Goal: Task Accomplishment & Management: Manage account settings

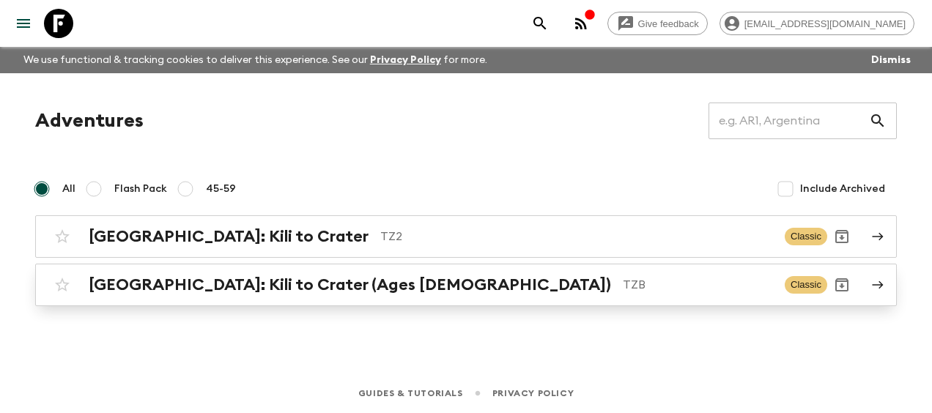
click at [168, 289] on h2 "[GEOGRAPHIC_DATA]: Kili to Crater (Ages [DEMOGRAPHIC_DATA])" at bounding box center [350, 284] width 522 height 19
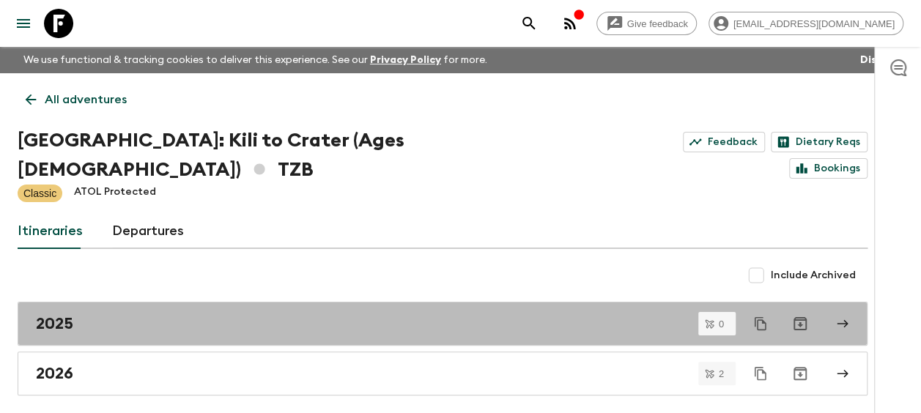
click at [168, 314] on div "2025" at bounding box center [428, 323] width 785 height 19
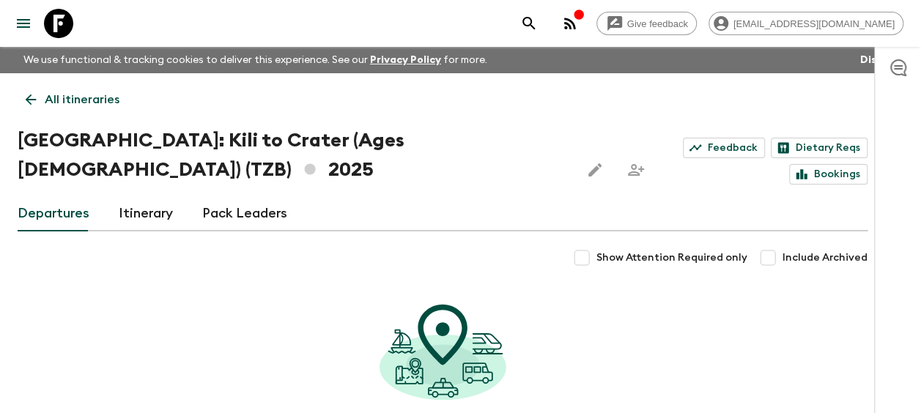
click at [32, 100] on icon at bounding box center [31, 100] width 16 height 16
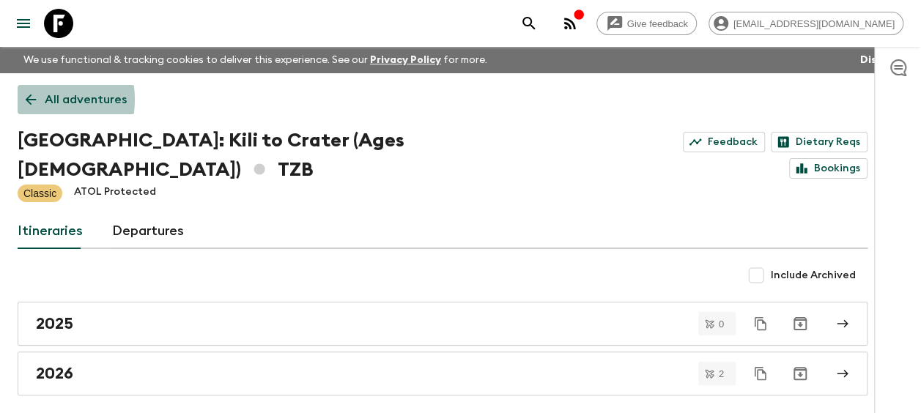
click at [32, 100] on icon at bounding box center [31, 99] width 11 height 11
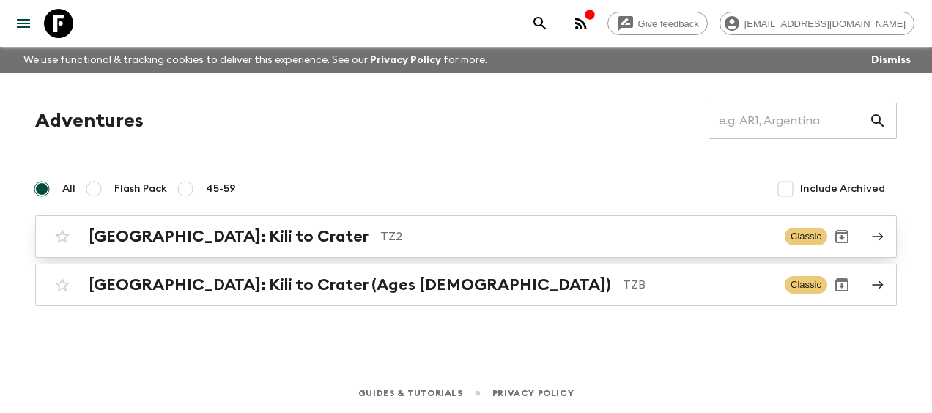
click at [146, 234] on h2 "[GEOGRAPHIC_DATA]: Kili to Crater" at bounding box center [229, 236] width 280 height 19
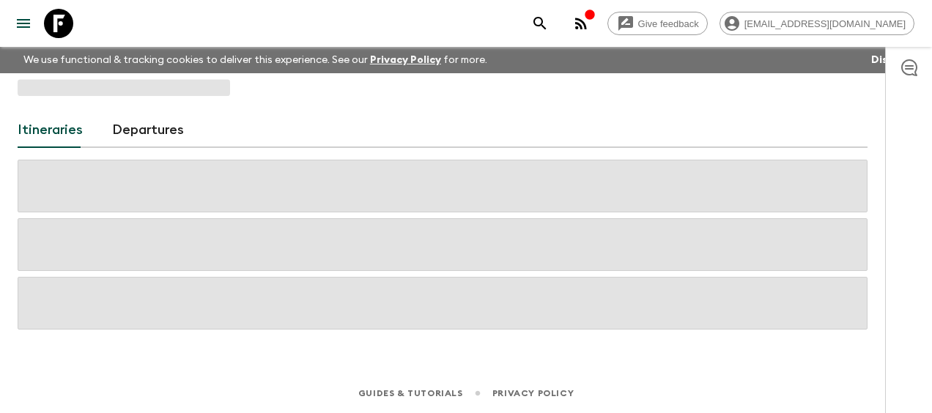
click at [146, 234] on span at bounding box center [443, 244] width 850 height 53
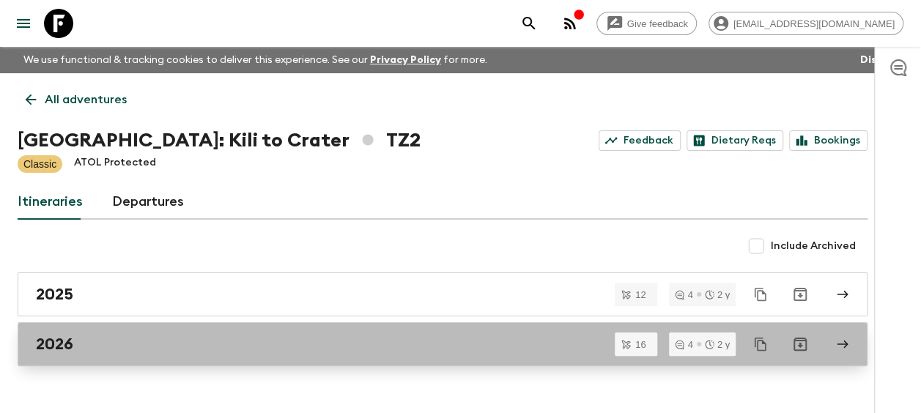
click at [60, 335] on h2 "2026" at bounding box center [54, 344] width 37 height 19
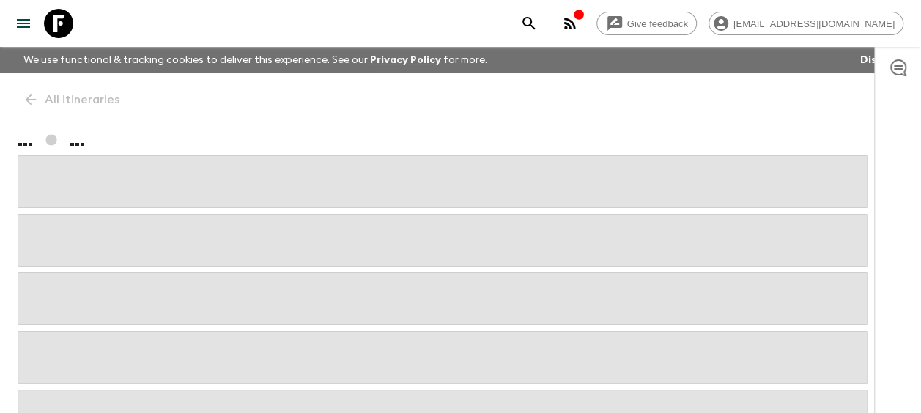
click at [31, 100] on div "All itineraries ... ..." at bounding box center [442, 257] width 885 height 369
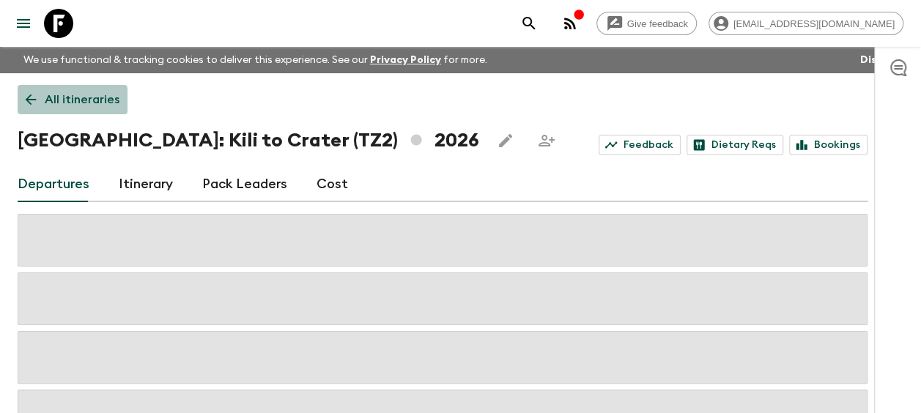
click at [31, 100] on icon at bounding box center [31, 100] width 16 height 16
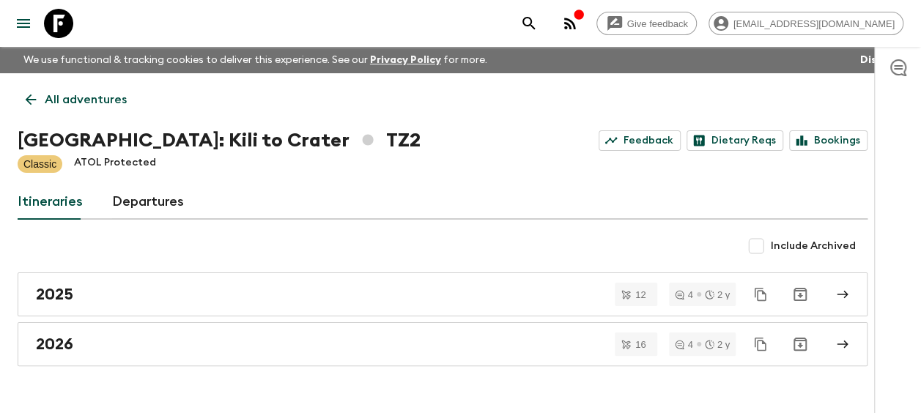
click at [84, 295] on div "2025" at bounding box center [428, 294] width 785 height 19
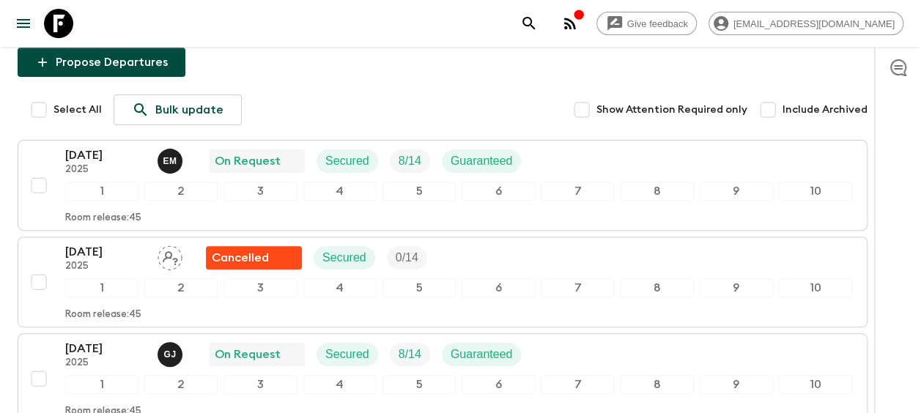
scroll to position [73, 0]
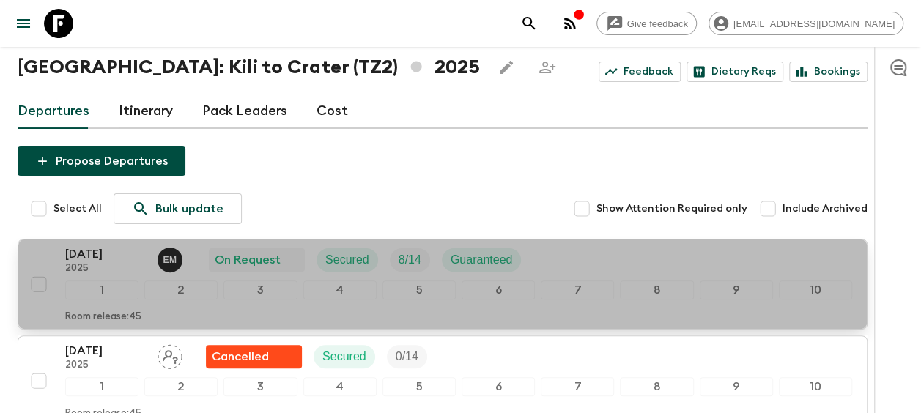
click at [78, 259] on p "[DATE]" at bounding box center [105, 254] width 81 height 18
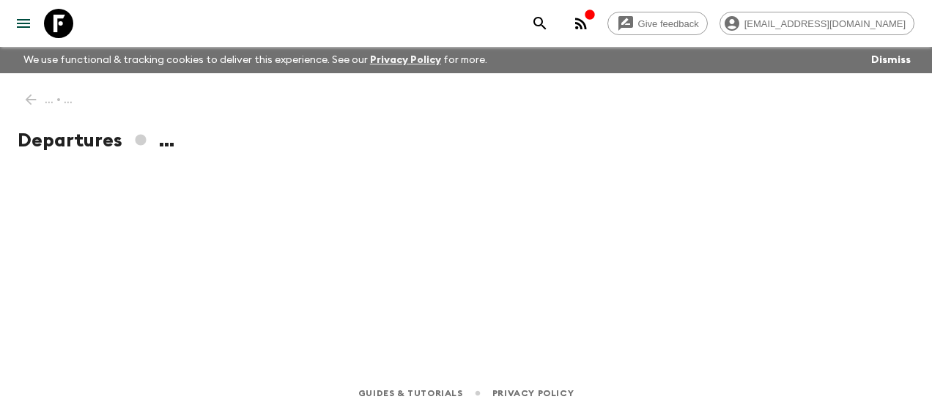
click at [78, 259] on div "... • ... Departures ..." at bounding box center [442, 202] width 885 height 259
click at [293, 293] on div "... • ... Departures ..." at bounding box center [442, 202] width 885 height 259
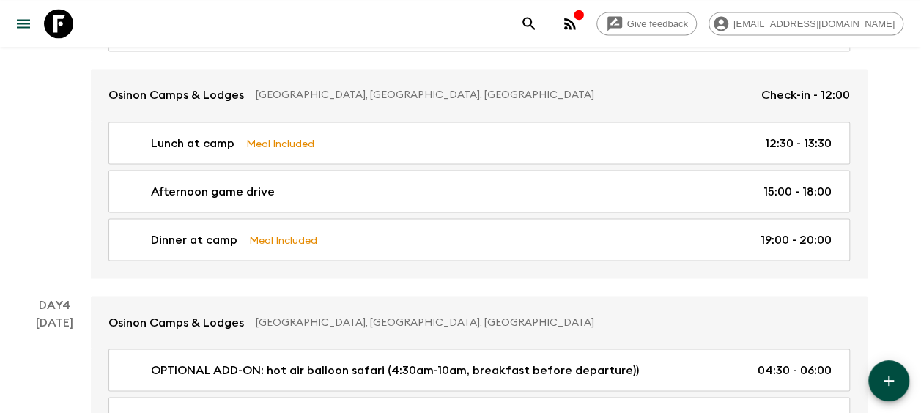
scroll to position [1391, 0]
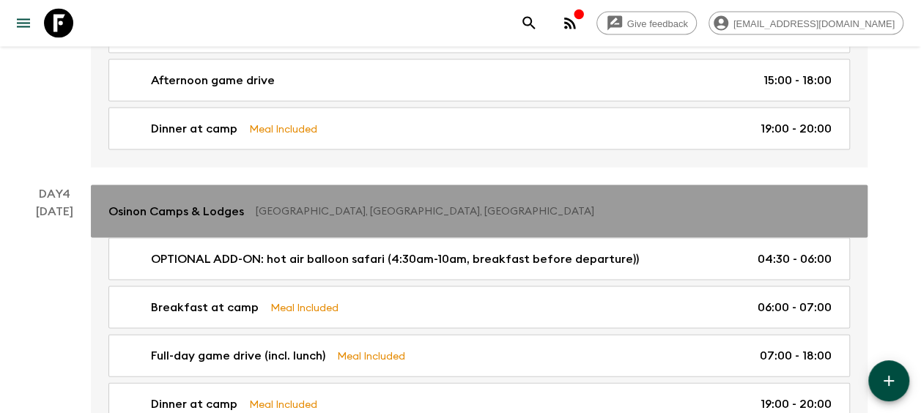
click at [196, 203] on p "Osinon Camps & Lodges" at bounding box center [175, 212] width 135 height 18
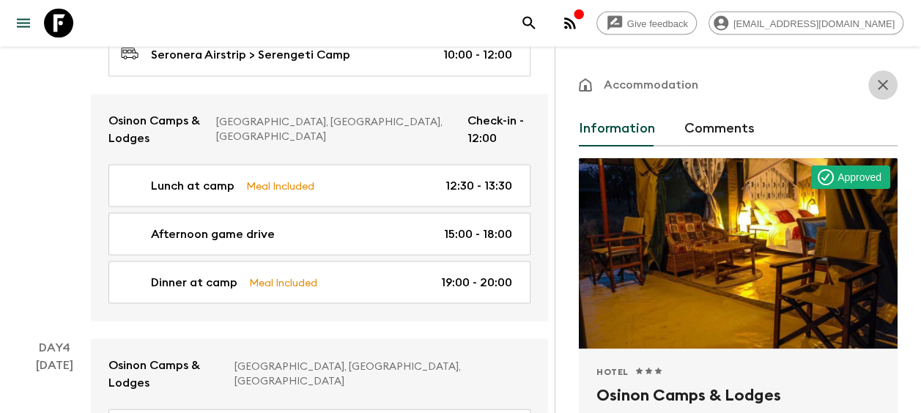
click at [874, 83] on icon "button" at bounding box center [883, 85] width 18 height 18
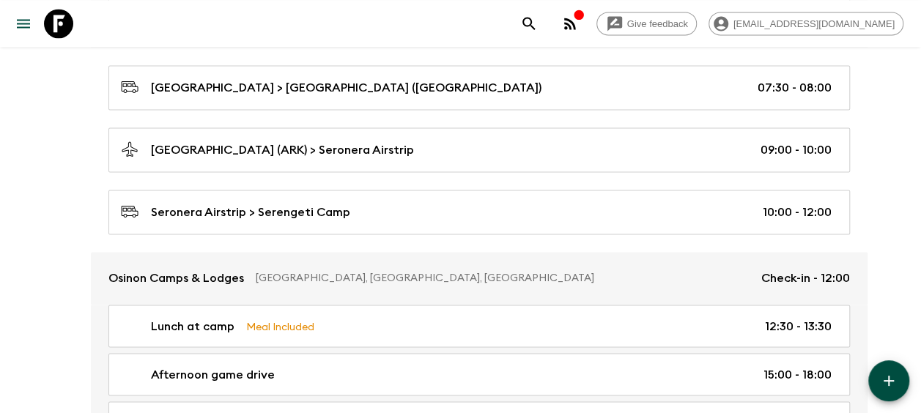
scroll to position [1098, 0]
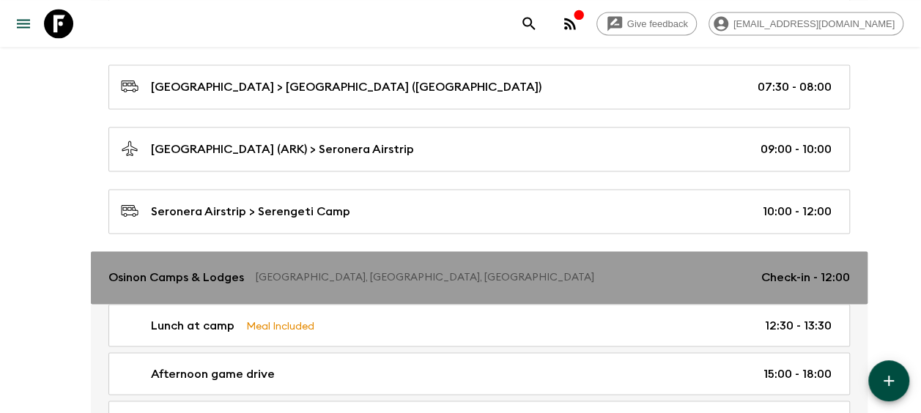
click at [211, 269] on p "Osinon Camps & Lodges" at bounding box center [175, 278] width 135 height 18
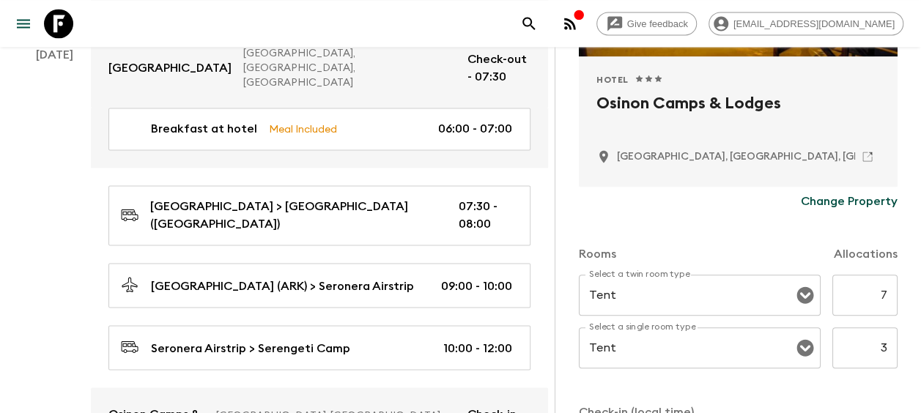
scroll to position [293, 0]
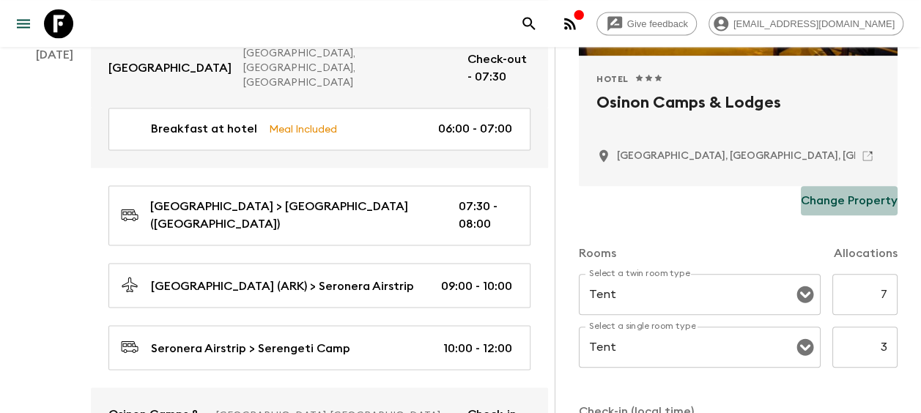
click at [839, 199] on p "Change Property" at bounding box center [848, 201] width 97 height 18
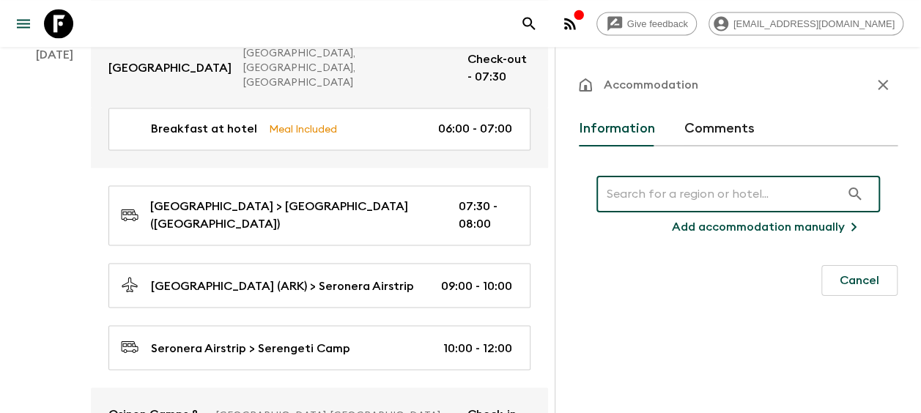
click at [656, 196] on input "text" at bounding box center [718, 194] width 244 height 41
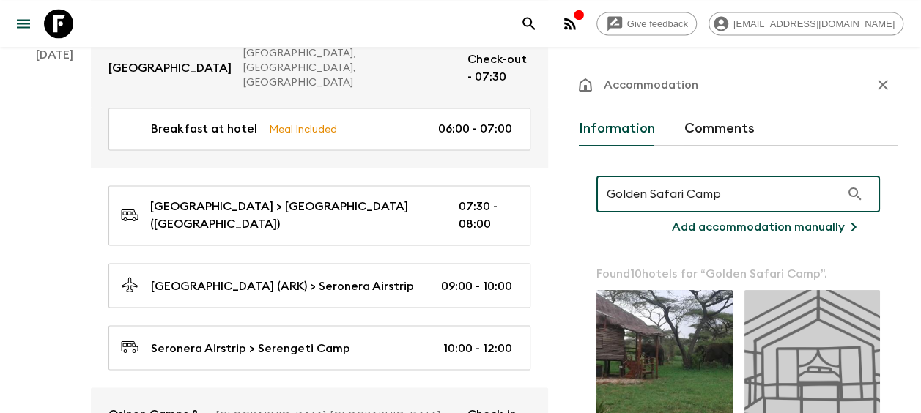
type input "Golden Safari Camp"
click at [724, 228] on p "Add accommodation manually" at bounding box center [758, 227] width 173 height 18
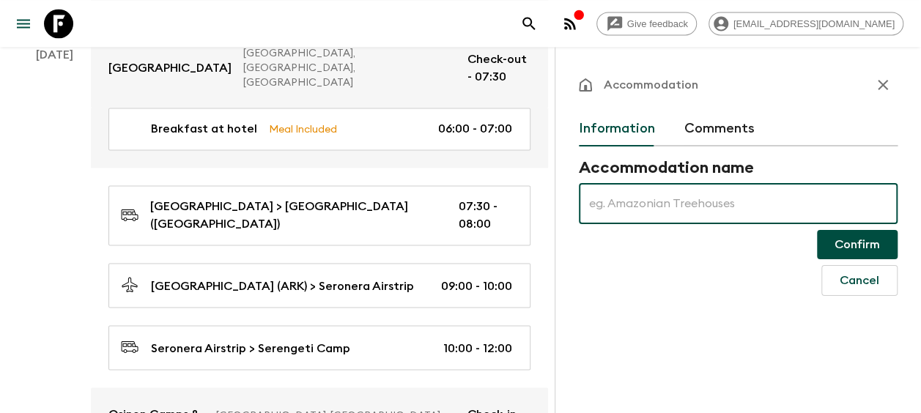
click at [662, 199] on input "text" at bounding box center [738, 203] width 319 height 41
type input "Golden Safari Camp"
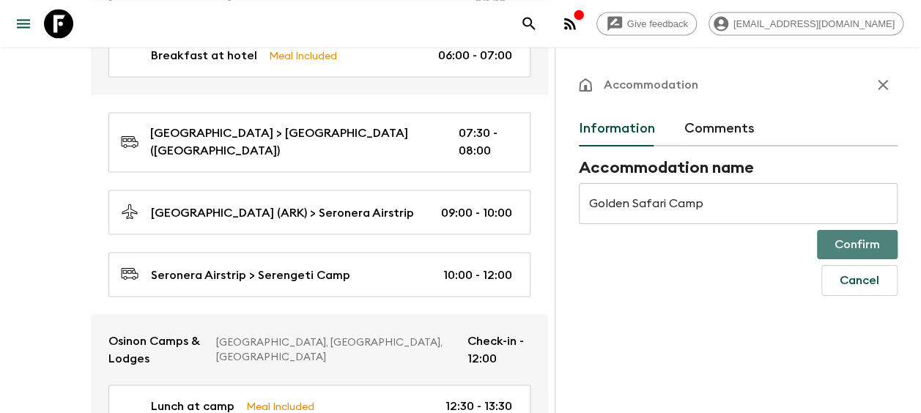
click at [855, 239] on button "Confirm" at bounding box center [857, 244] width 81 height 29
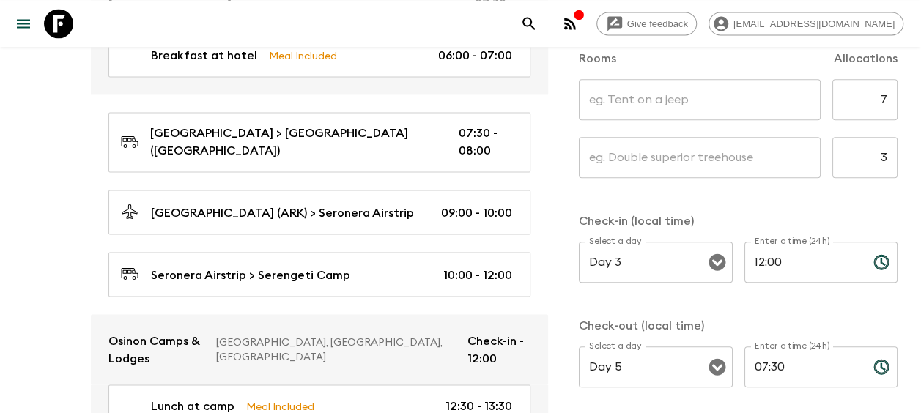
scroll to position [366, 0]
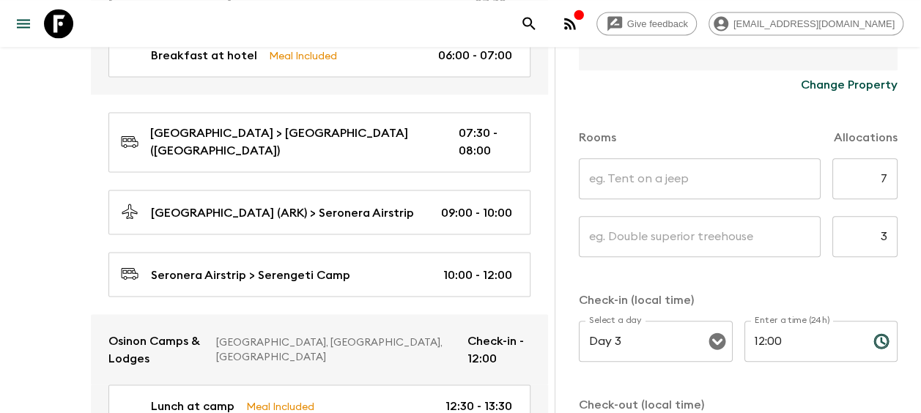
click at [636, 171] on input "text" at bounding box center [700, 178] width 242 height 41
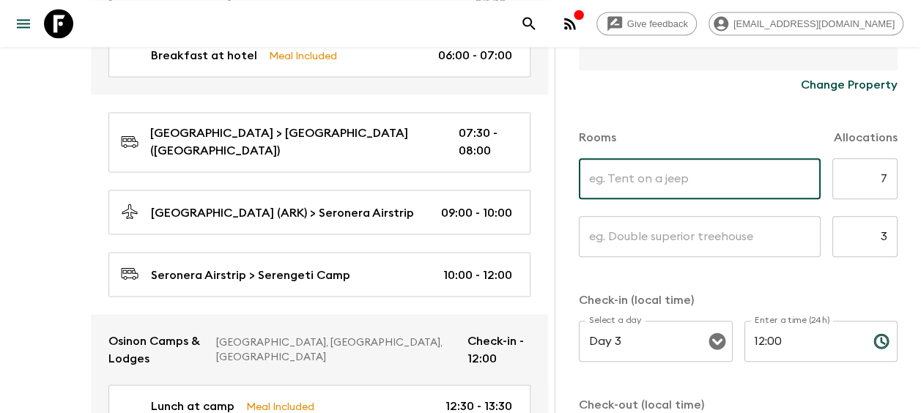
type input "Double"
type input "Single"
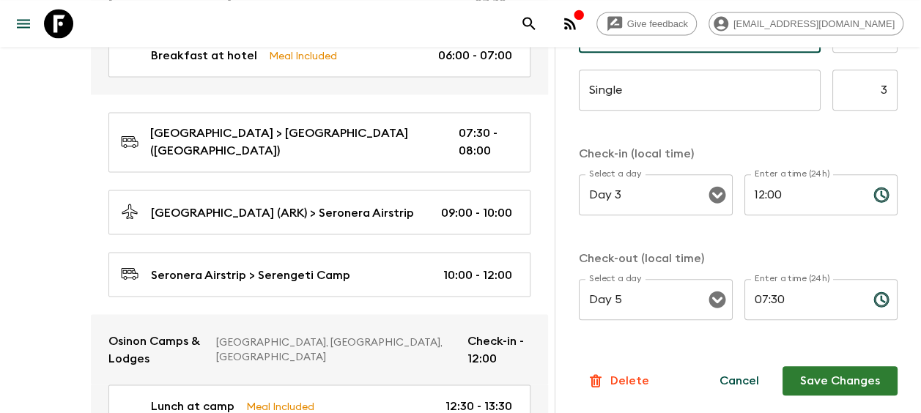
click at [849, 370] on button "Save Changes" at bounding box center [839, 380] width 115 height 29
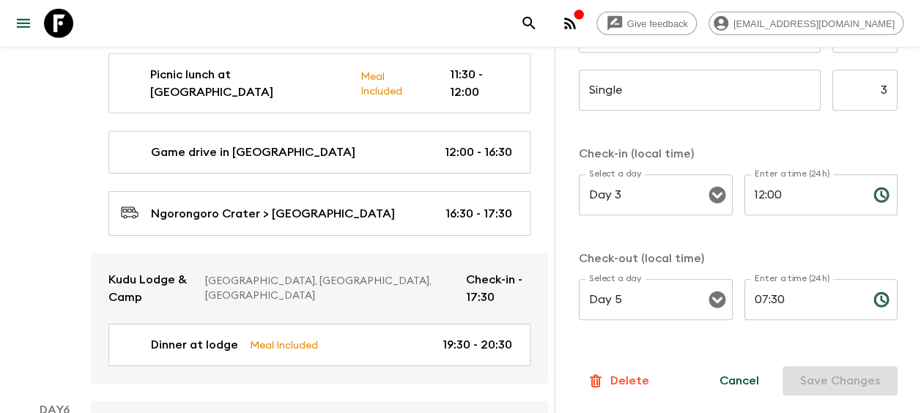
scroll to position [2197, 0]
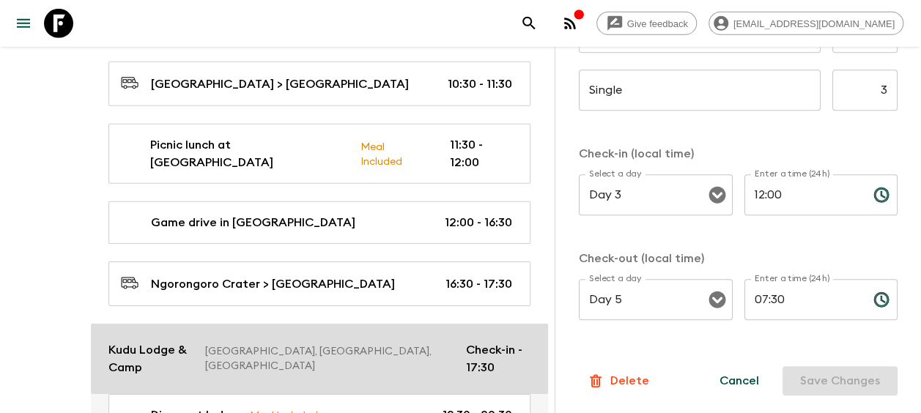
click at [161, 324] on link "Kudu Lodge & [GEOGRAPHIC_DATA], [GEOGRAPHIC_DATA], [GEOGRAPHIC_DATA] of Check-i…" at bounding box center [319, 359] width 457 height 70
type input "{"bathroom":2,"bedding":4,"capacity":2,"class":3,"club":0,"family":0,"quality":…"
type input "{"bathroom":2,"bedding":0,"capacity":1,"class":3,"club":0,"family":0,"quality":…"
type input "Day 5"
type input "17:30"
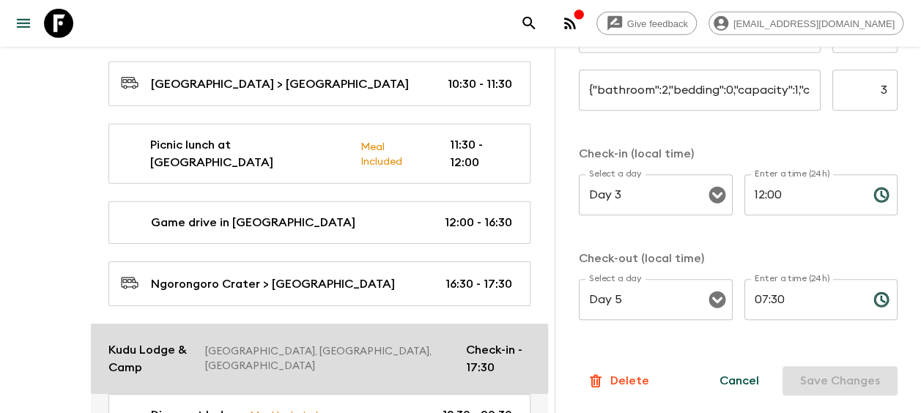
type input "Day 7"
type input "08:30"
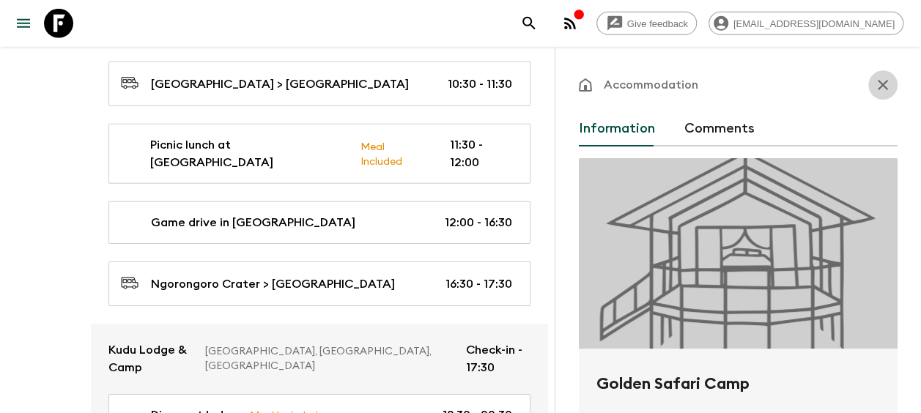
click at [874, 79] on icon "button" at bounding box center [883, 85] width 18 height 18
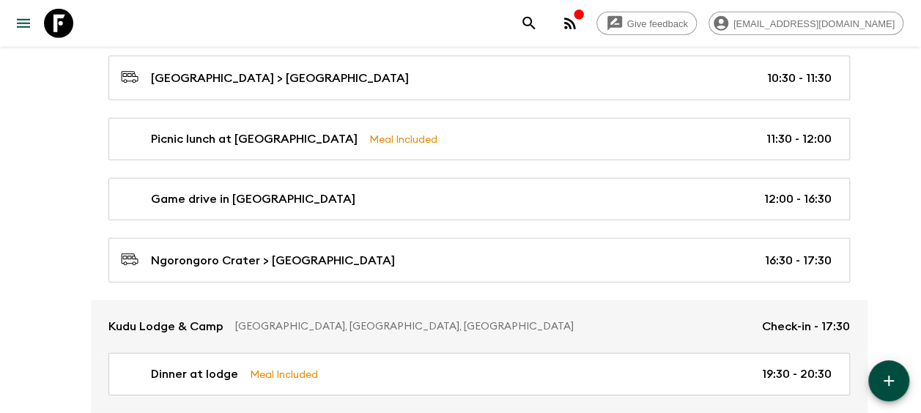
scroll to position [2051, 0]
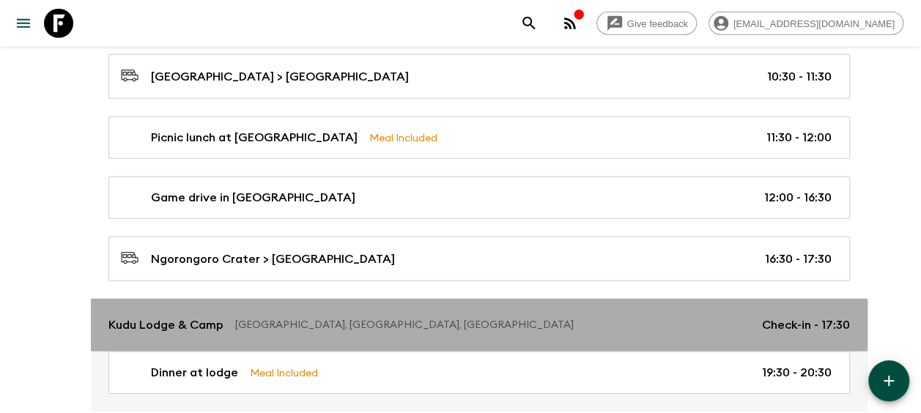
click at [176, 299] on link "Kudu Lodge & [GEOGRAPHIC_DATA], [GEOGRAPHIC_DATA], [GEOGRAPHIC_DATA] of Check-i…" at bounding box center [479, 325] width 776 height 53
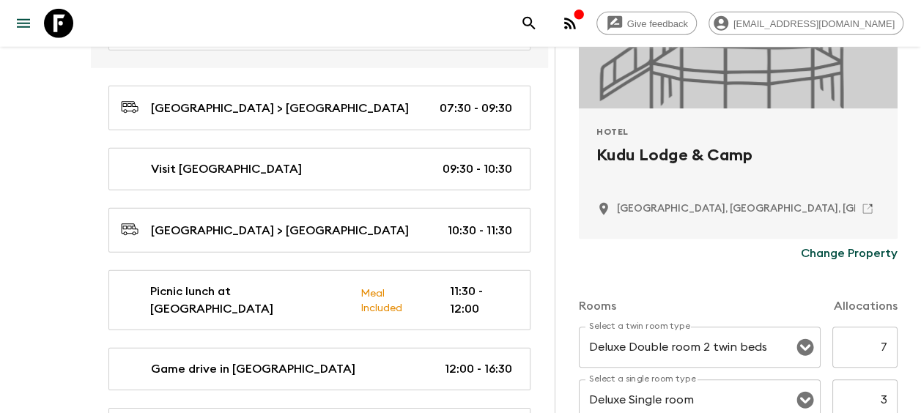
scroll to position [366, 0]
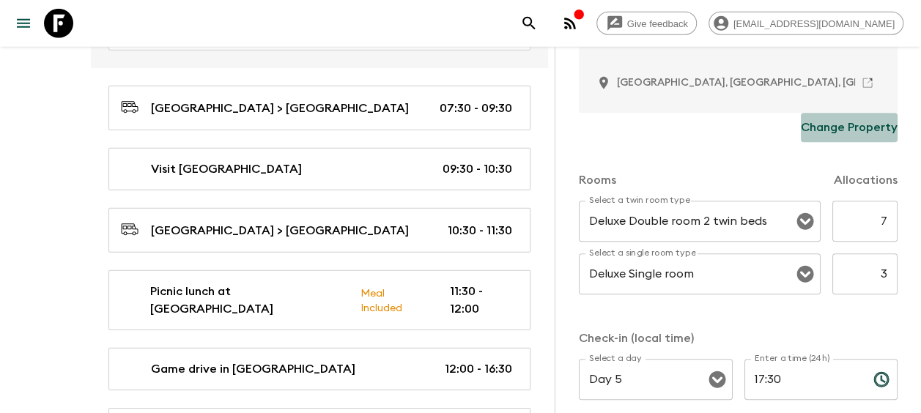
click at [843, 127] on p "Change Property" at bounding box center [848, 128] width 97 height 18
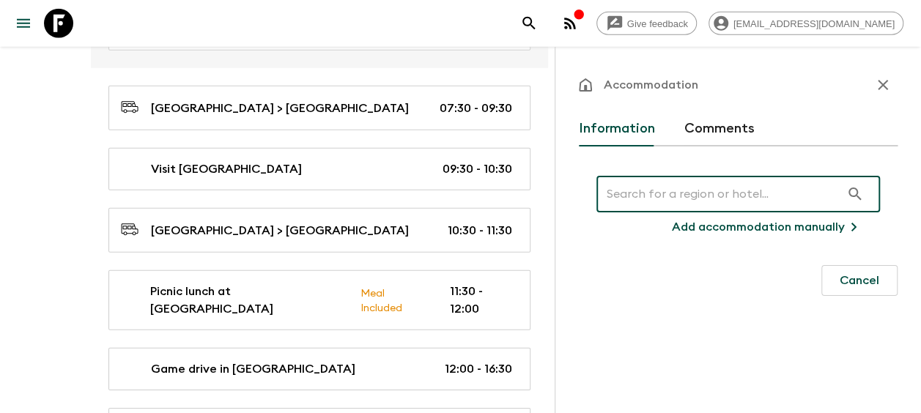
scroll to position [0, 0]
click at [645, 204] on input "text" at bounding box center [718, 194] width 244 height 41
click at [701, 227] on p "Add accommodation manually" at bounding box center [758, 227] width 173 height 18
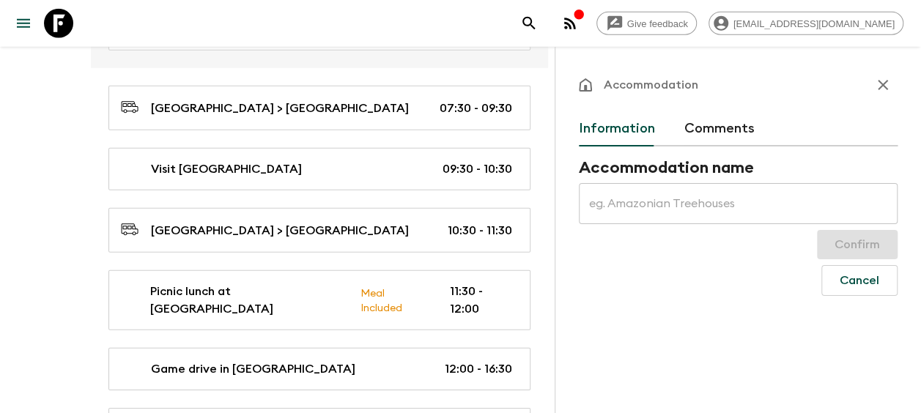
click at [652, 207] on input "text" at bounding box center [738, 203] width 319 height 41
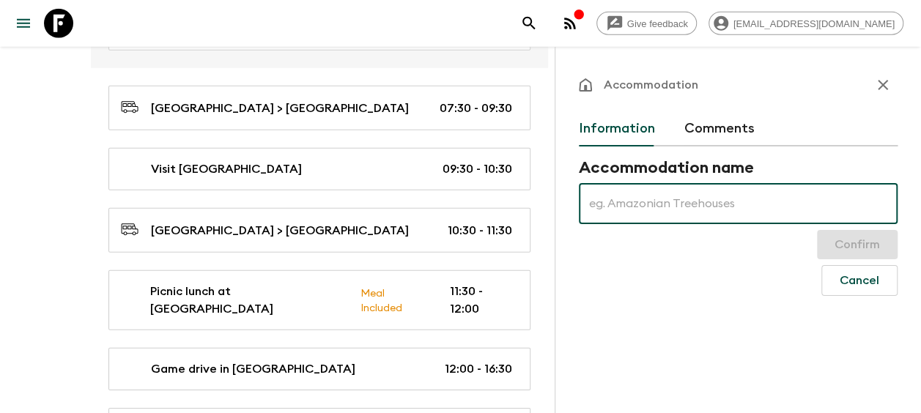
type input "Lake [GEOGRAPHIC_DATA][PERSON_NAME]"
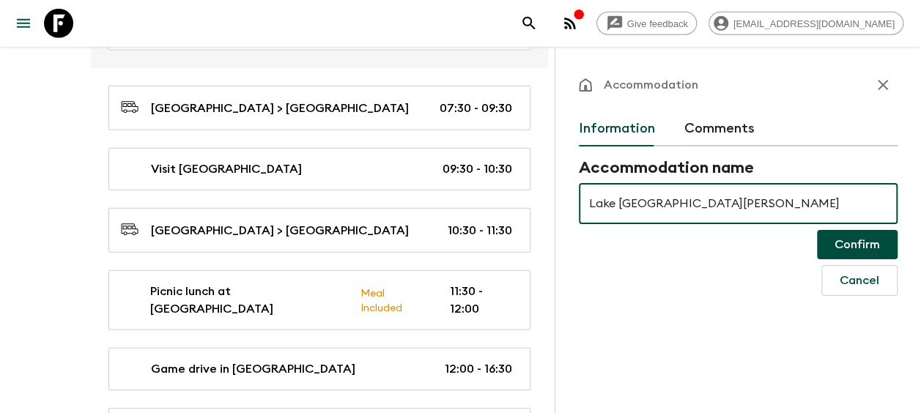
click at [867, 234] on button "Confirm" at bounding box center [857, 244] width 81 height 29
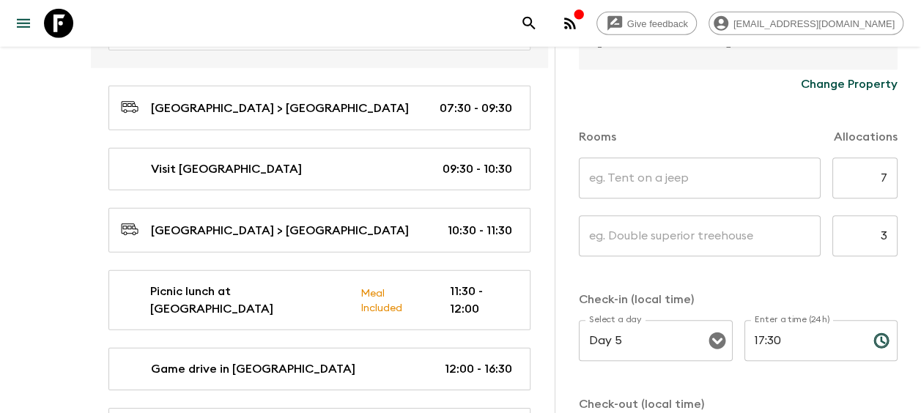
scroll to position [439, 0]
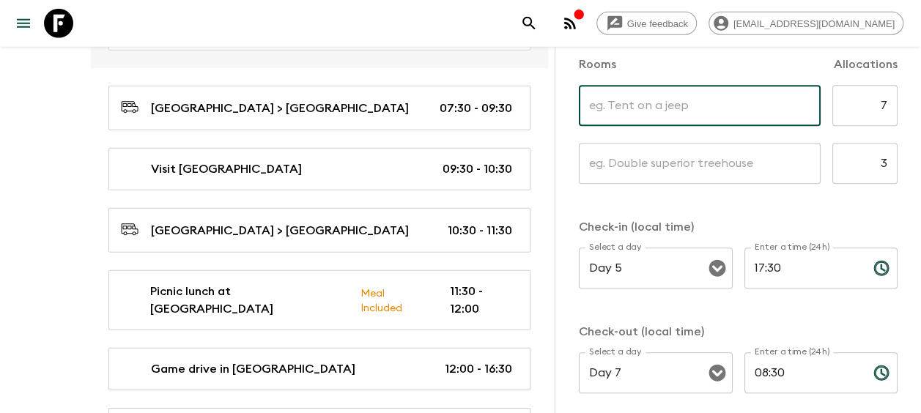
click at [633, 108] on input "text" at bounding box center [700, 105] width 242 height 41
type input "Double"
type input "Single"
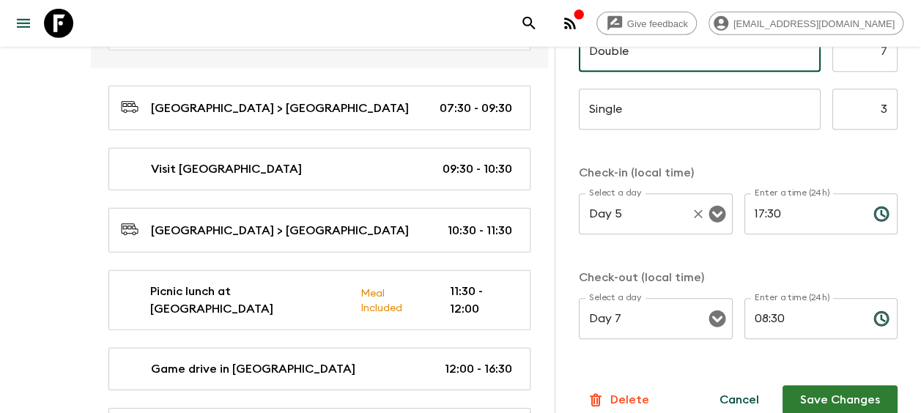
scroll to position [513, 0]
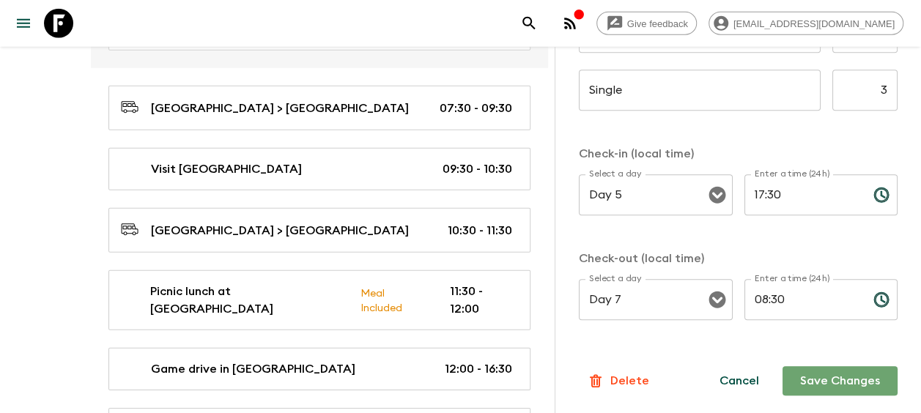
click at [824, 374] on button "Save Changes" at bounding box center [839, 380] width 115 height 29
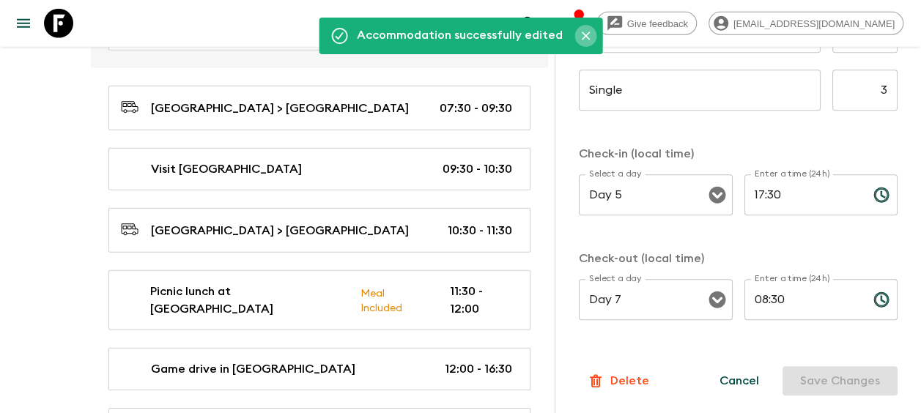
click at [581, 35] on icon "Close" at bounding box center [585, 36] width 15 height 15
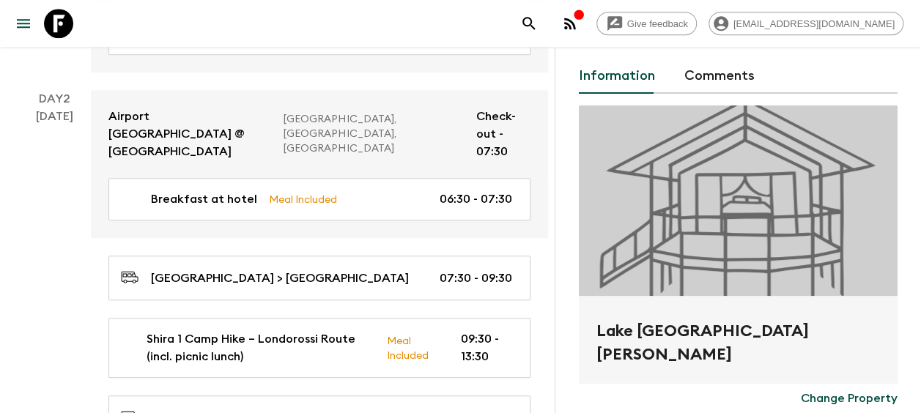
scroll to position [0, 0]
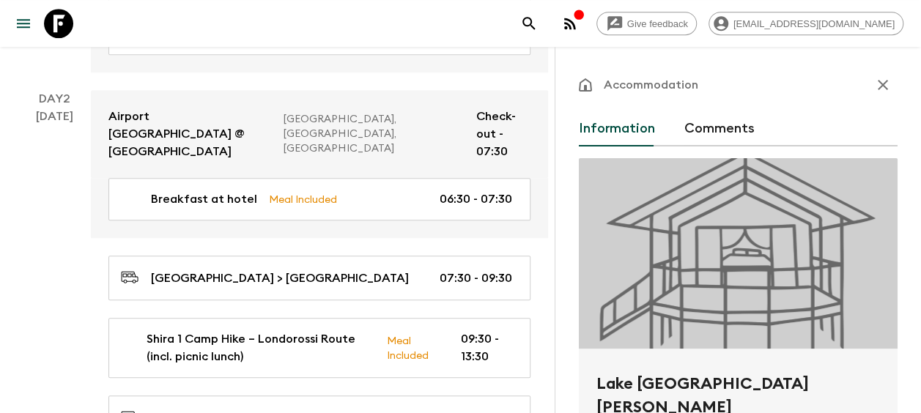
click at [884, 81] on button "button" at bounding box center [882, 84] width 29 height 29
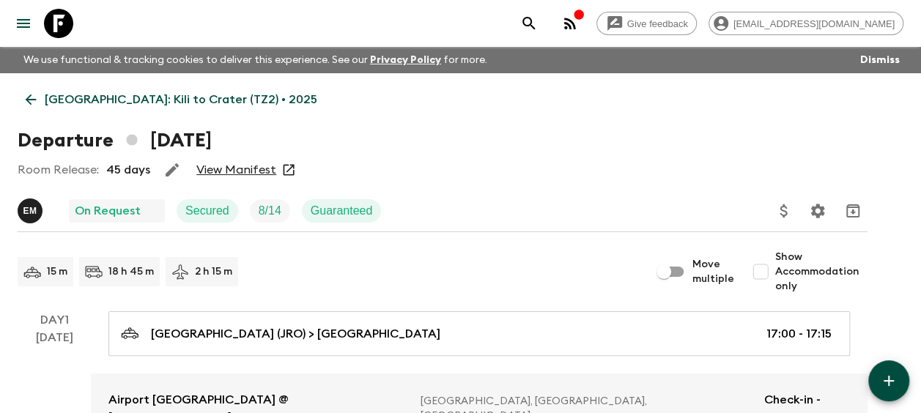
click at [230, 170] on link "View Manifest" at bounding box center [236, 170] width 80 height 15
